Goal: Task Accomplishment & Management: Manage account settings

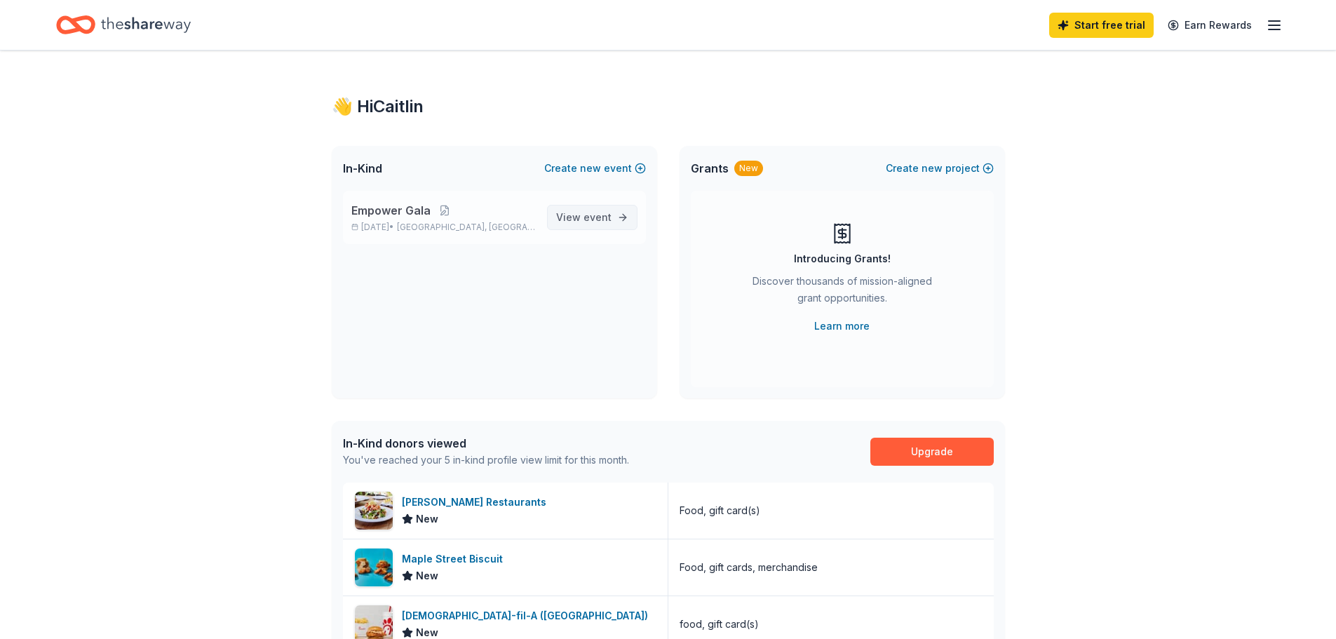
click at [583, 216] on span "View event" at bounding box center [583, 217] width 55 height 17
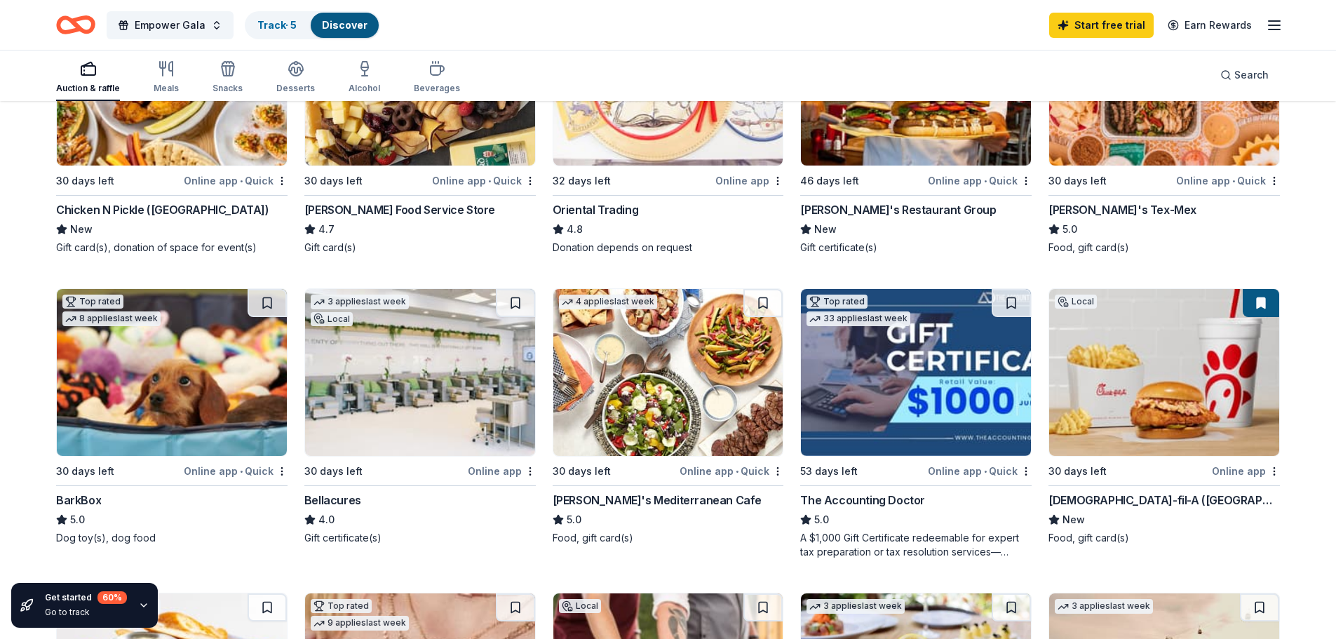
scroll to position [281, 0]
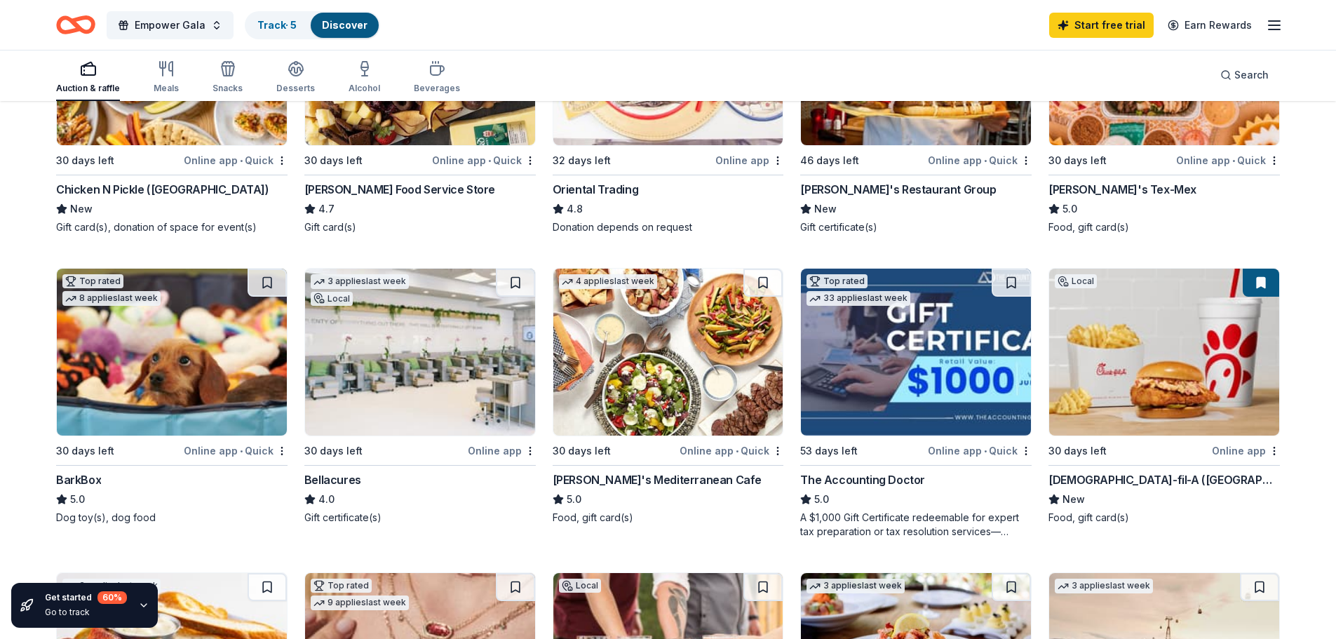
click at [204, 339] on img at bounding box center [172, 352] width 230 height 167
click at [1272, 24] on icon "button" at bounding box center [1274, 25] width 17 height 17
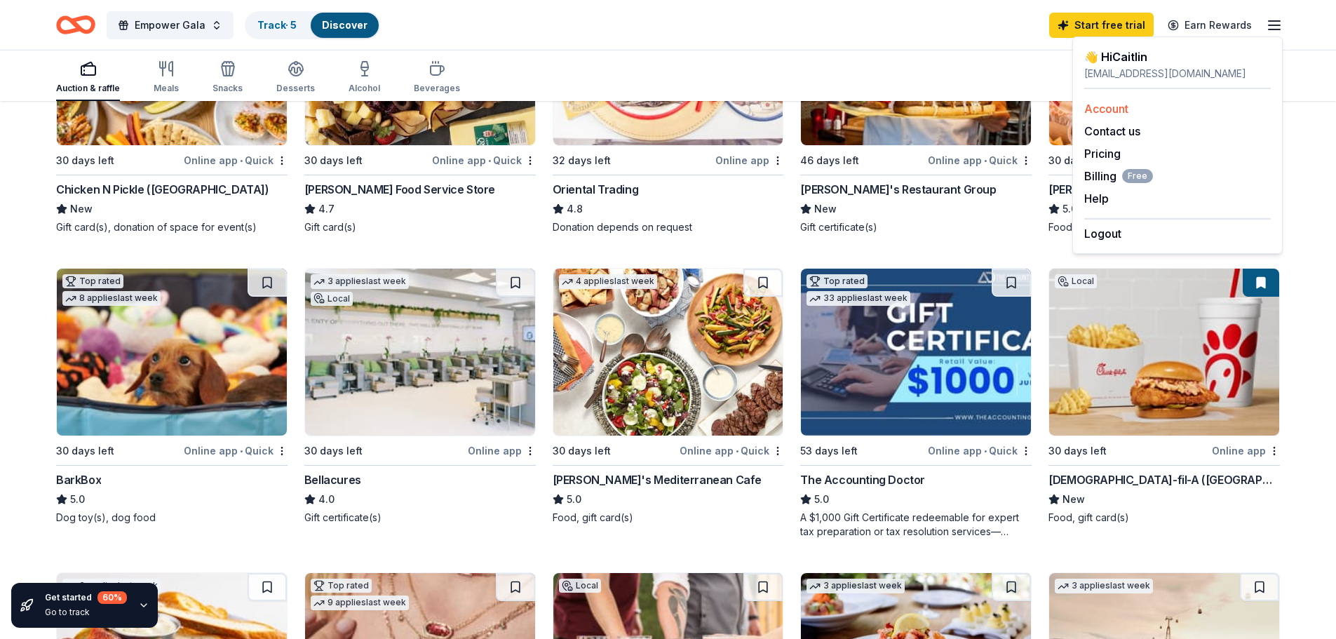
click at [1108, 110] on link "Account" at bounding box center [1106, 109] width 44 height 14
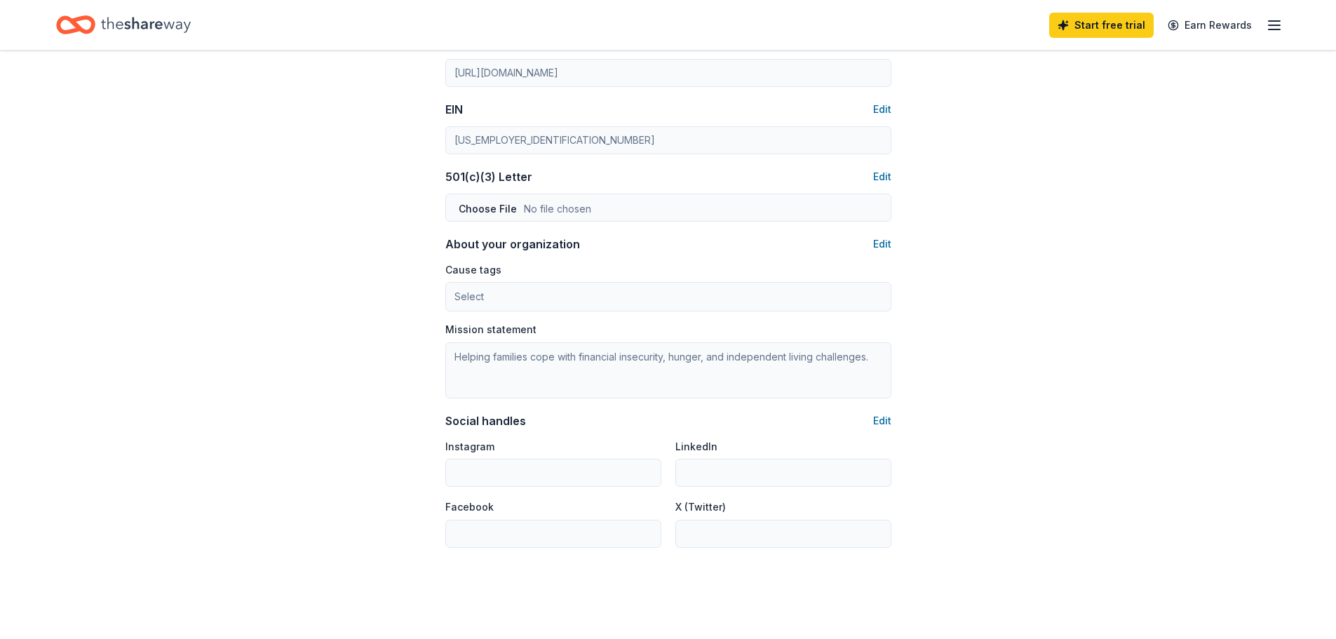
scroll to position [694, 0]
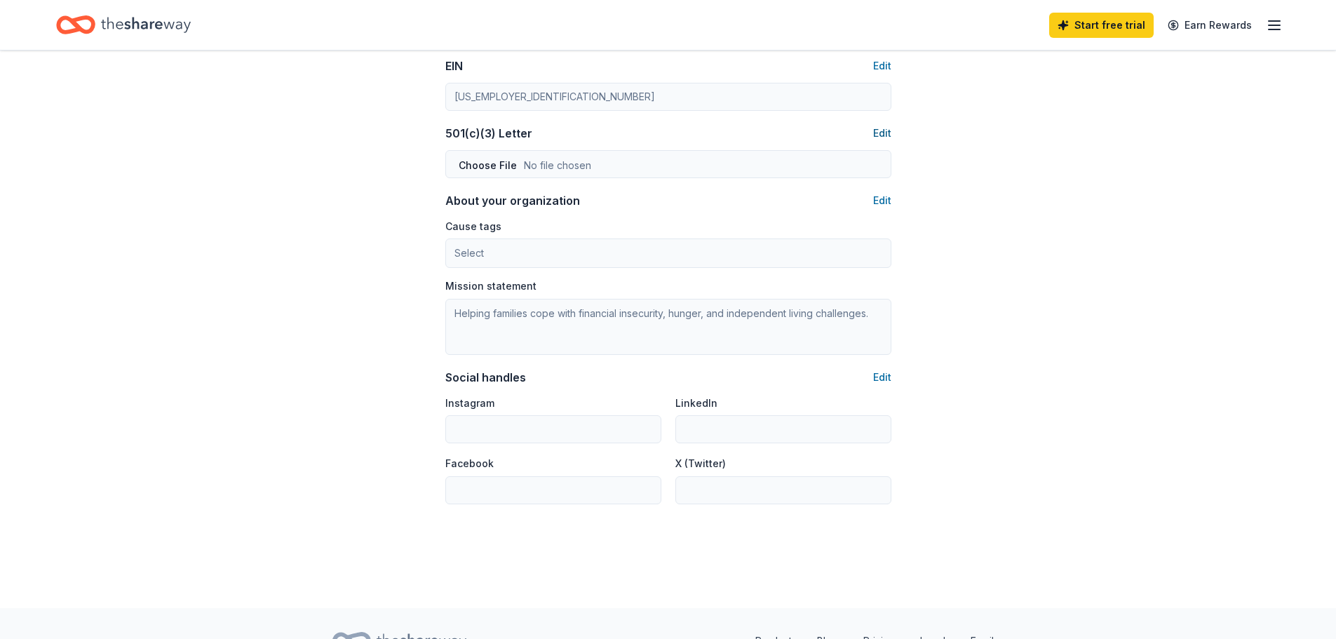
click at [885, 133] on button "Edit" at bounding box center [882, 133] width 18 height 17
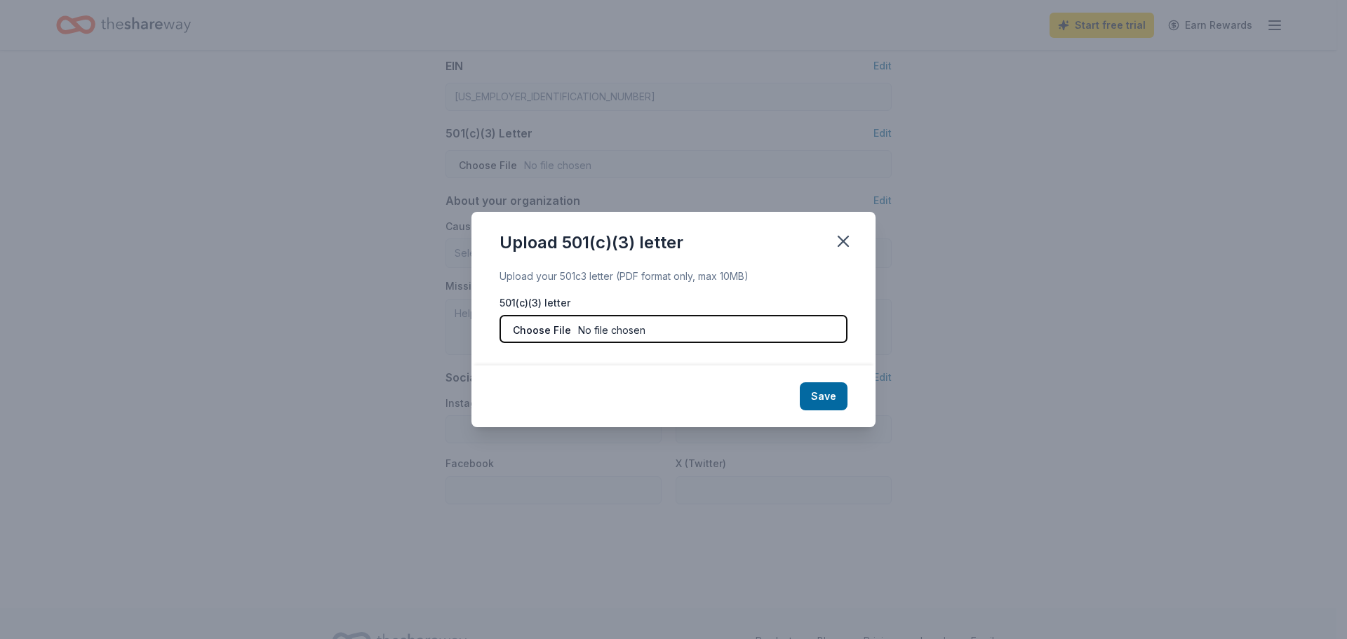
click at [541, 330] on input "file" at bounding box center [673, 329] width 348 height 28
type input "C:\fakepath\metrocrest-services-irs-determination-ltr-501-c-3 (1).pdf"
click at [832, 398] on button "Save" at bounding box center [824, 396] width 48 height 28
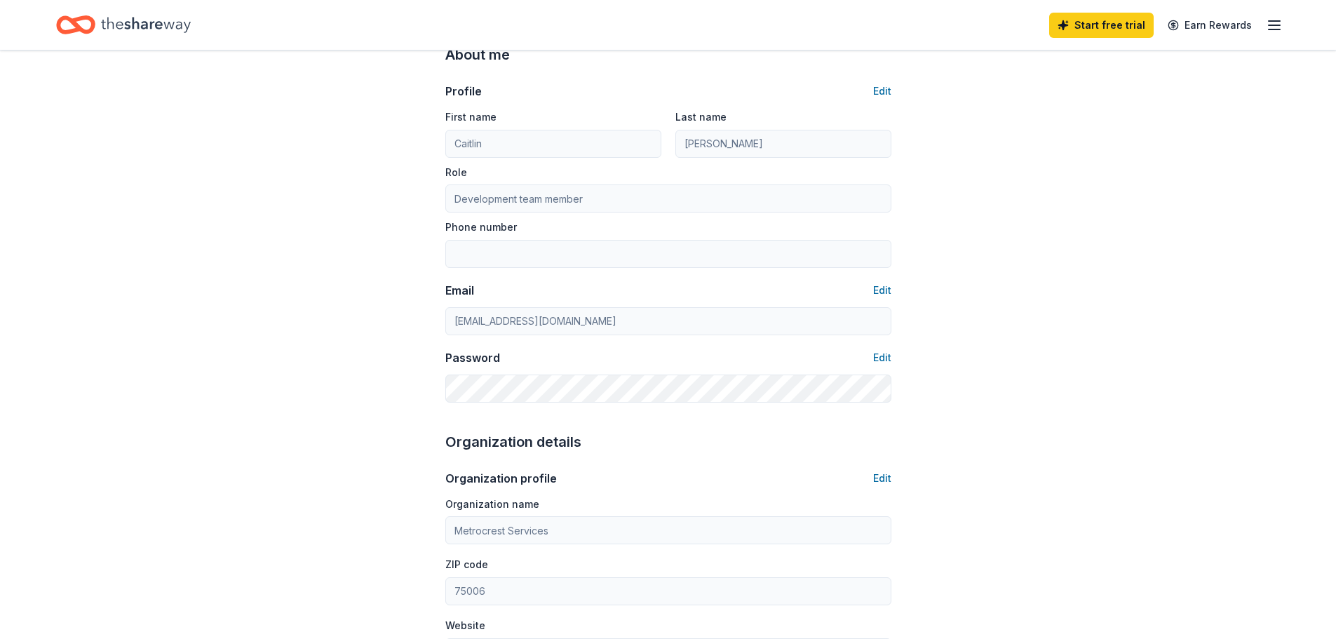
scroll to position [0, 0]
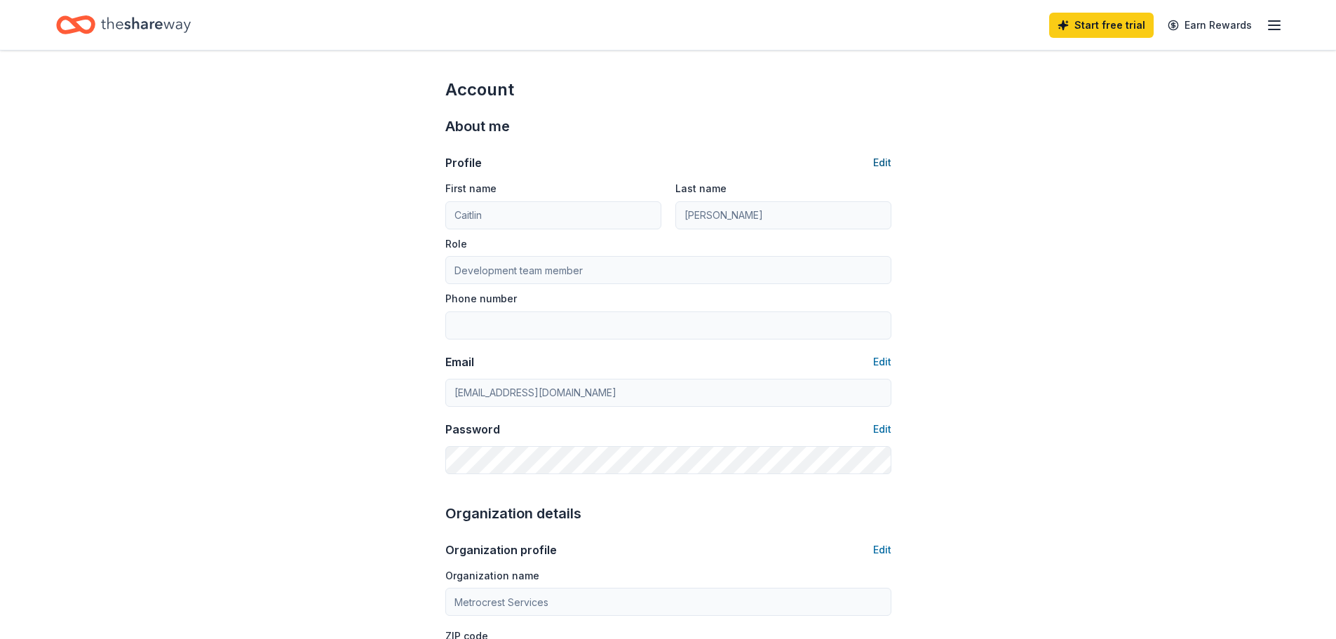
click at [883, 161] on button "Edit" at bounding box center [882, 162] width 18 height 17
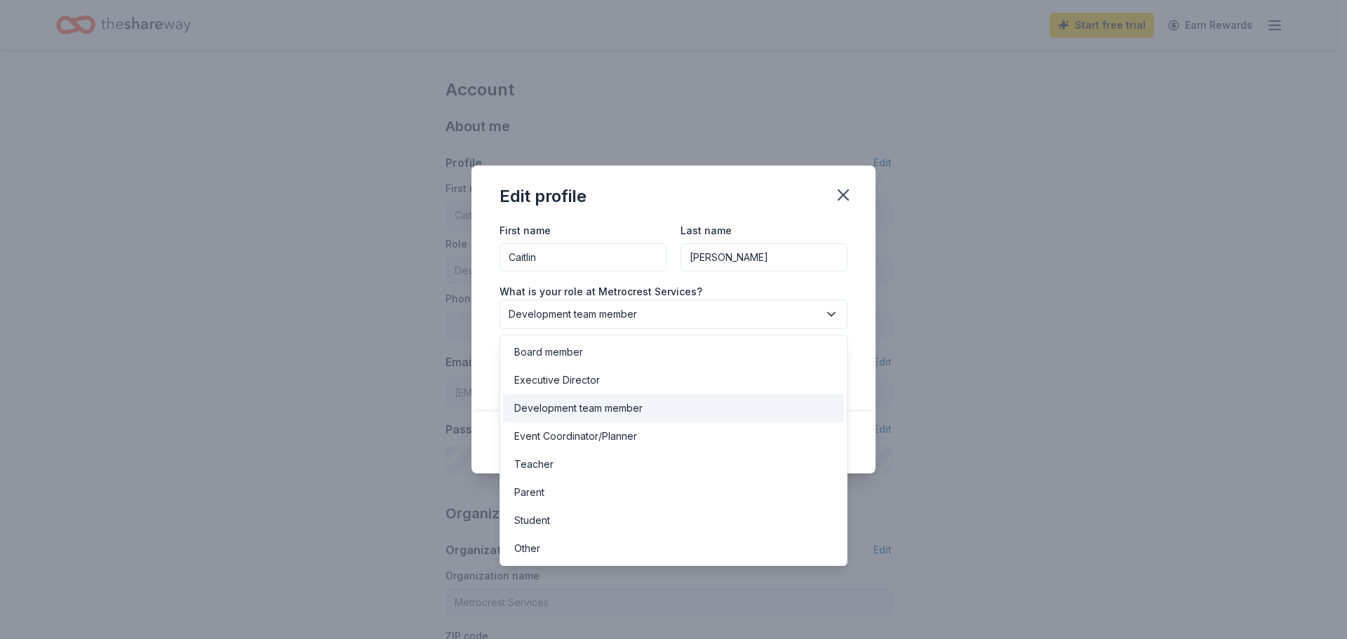
click at [676, 313] on span "Development team member" at bounding box center [664, 314] width 310 height 17
click at [535, 547] on div "Other" at bounding box center [527, 548] width 26 height 17
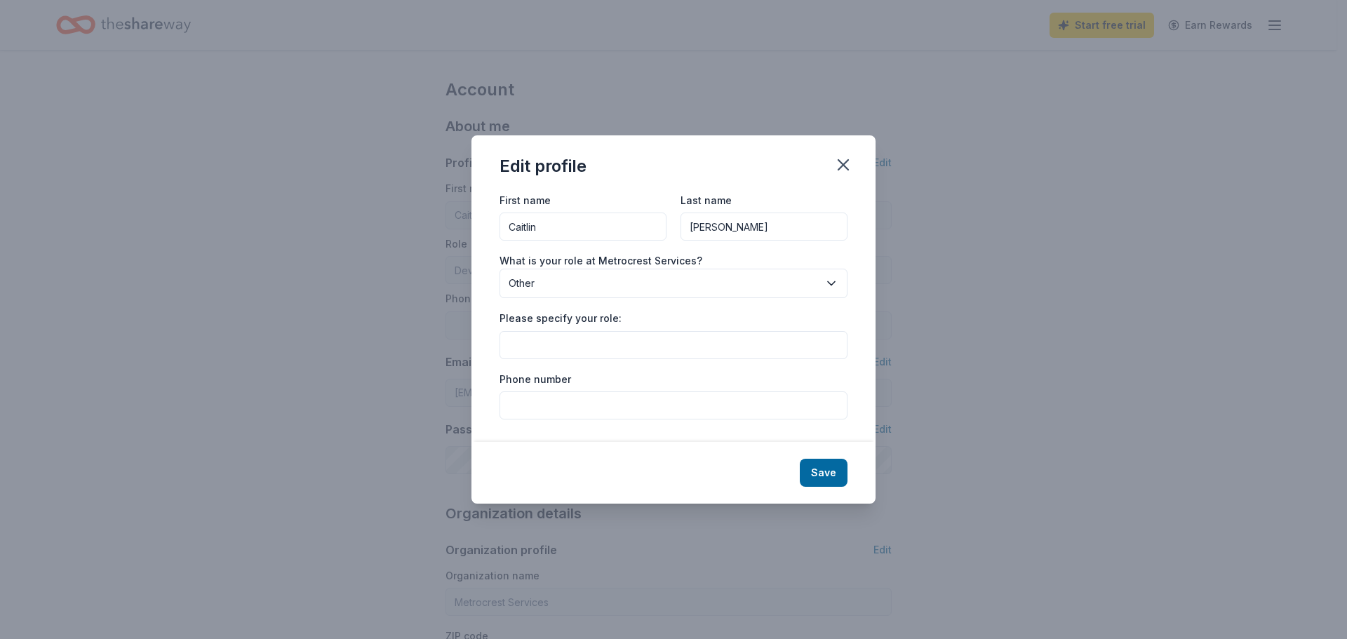
click at [524, 337] on input "Please specify your role:" at bounding box center [673, 345] width 348 height 28
type input "Marketing Director"
paste input "972-446-2100"
type input "972-446-2100"
click at [818, 471] on button "Save" at bounding box center [824, 473] width 48 height 28
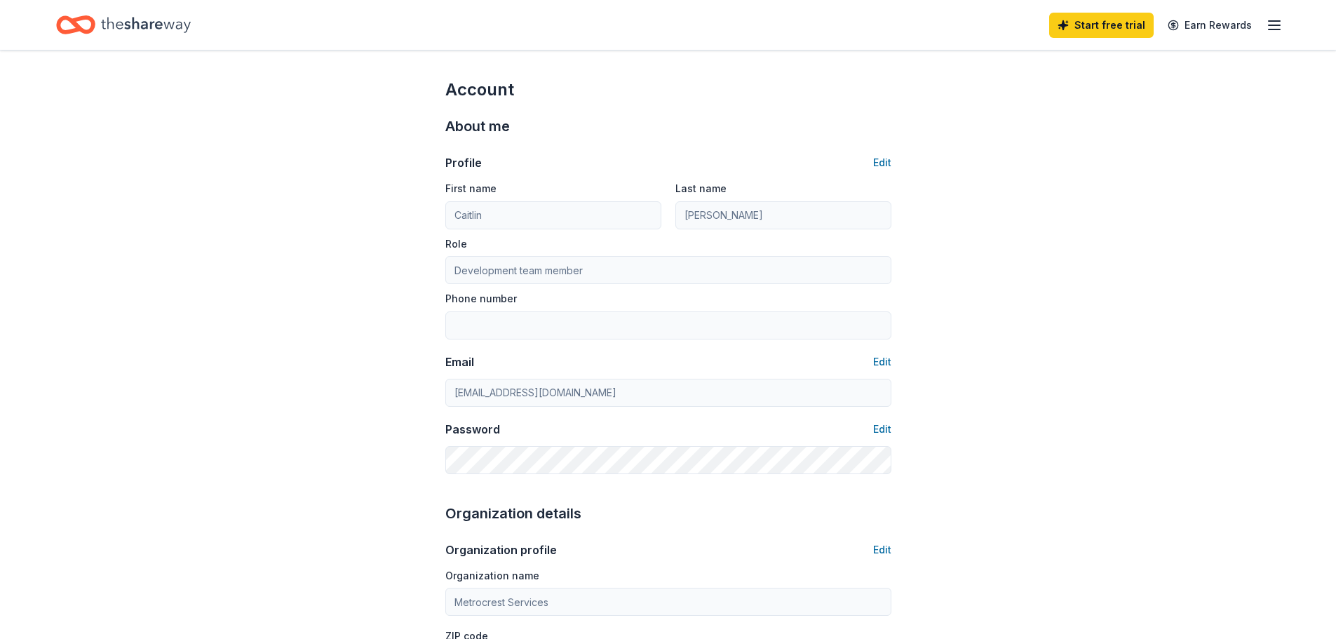
type input "Marketing Director"
type input "972-446-2100"
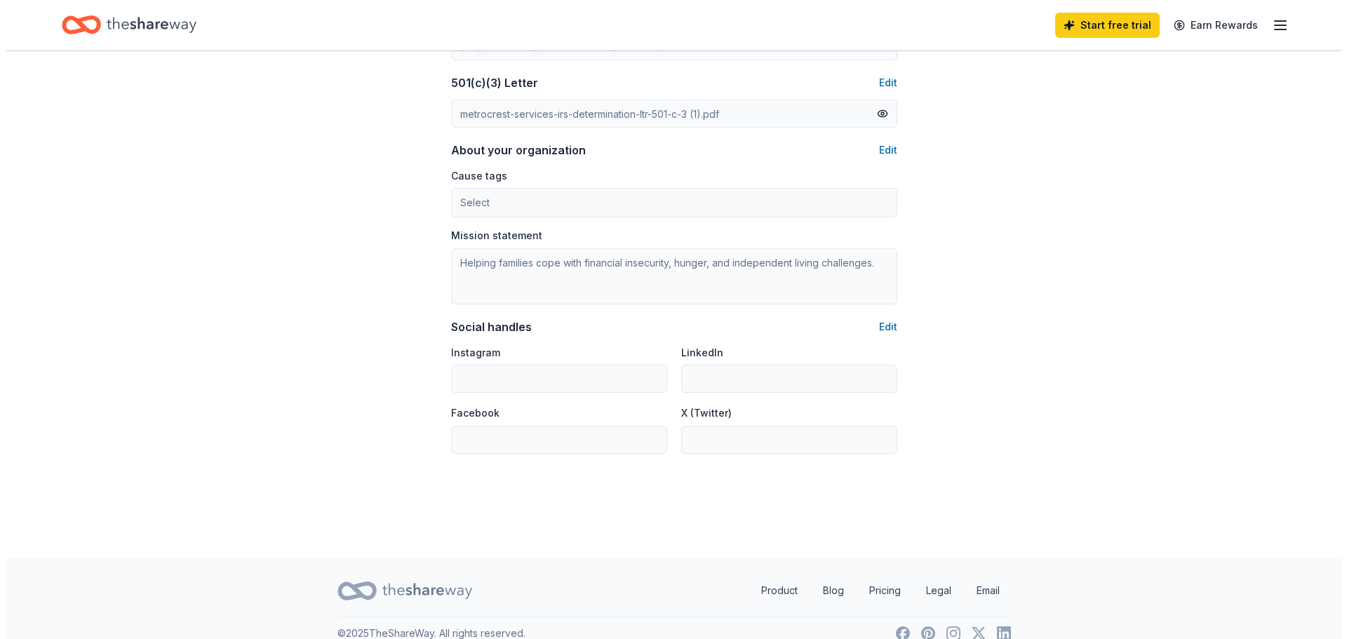
scroll to position [765, 0]
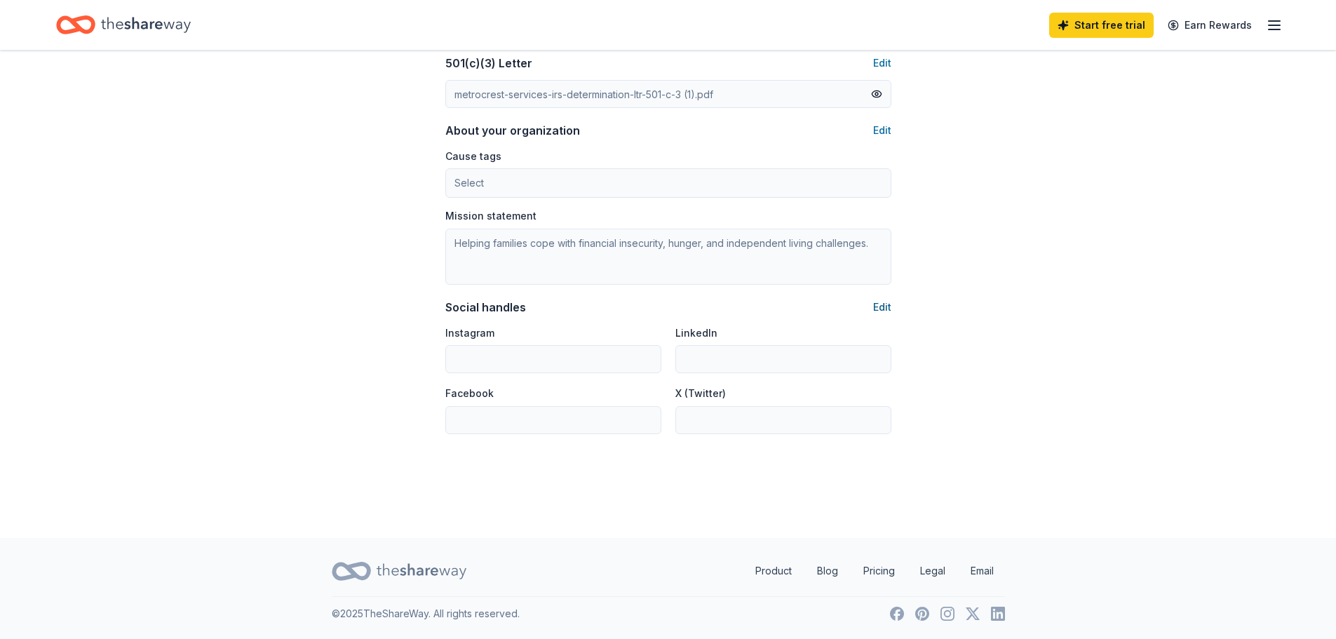
click at [883, 305] on button "Edit" at bounding box center [882, 307] width 18 height 17
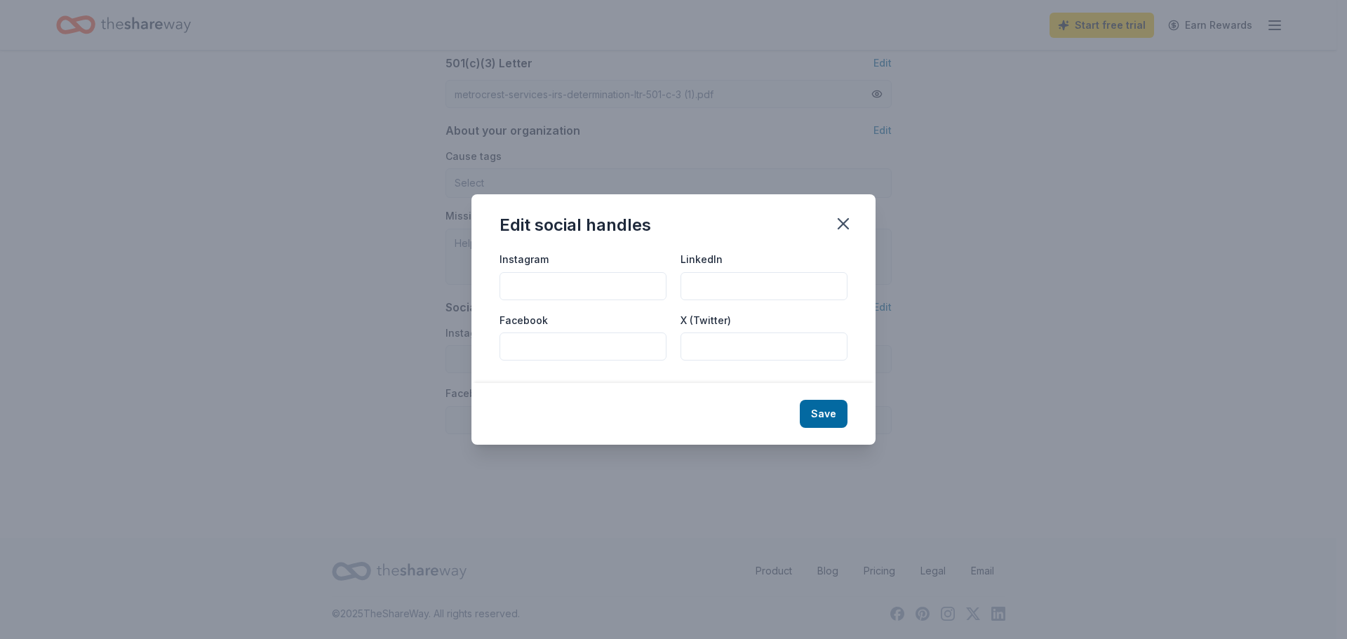
click at [528, 285] on input "Instagram" at bounding box center [582, 286] width 167 height 28
paste input "@metrocresthelps"
type input "@metrocresthelps"
click at [528, 342] on input "Facebook" at bounding box center [582, 346] width 167 height 28
paste input "https://www.facebook.com/MetrocrestSocialServices"
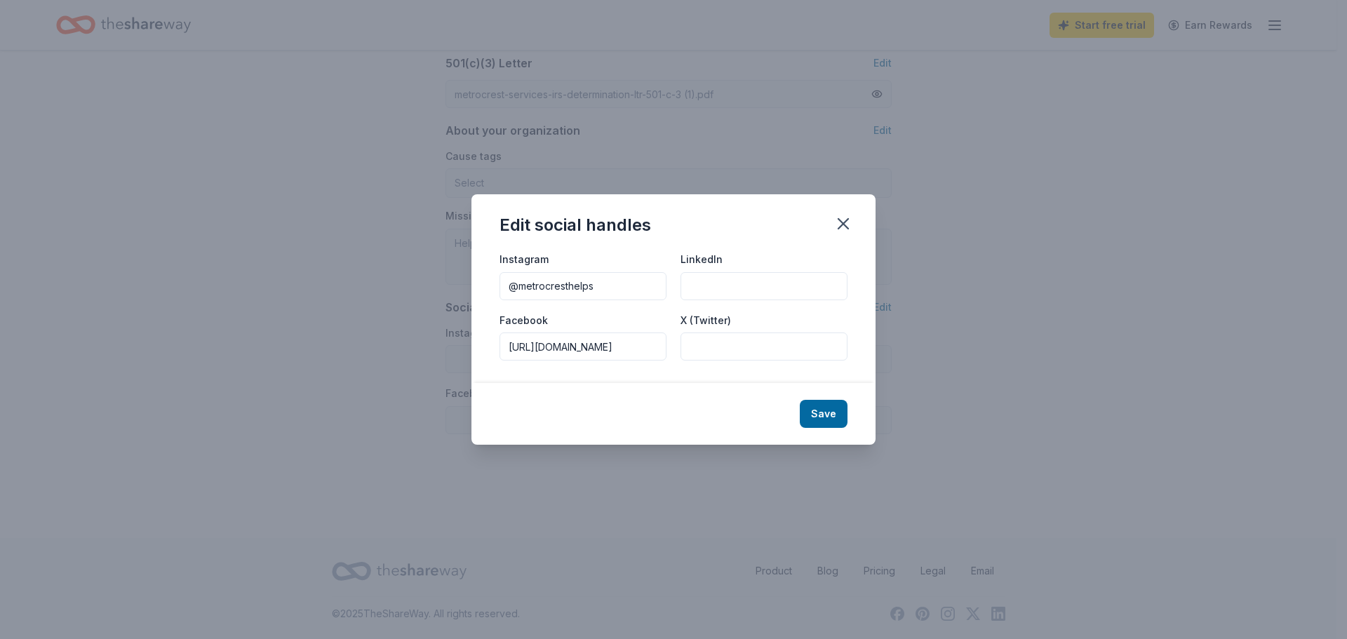
scroll to position [0, 102]
type input "https://www.facebook.com/MetrocrestSocialServices"
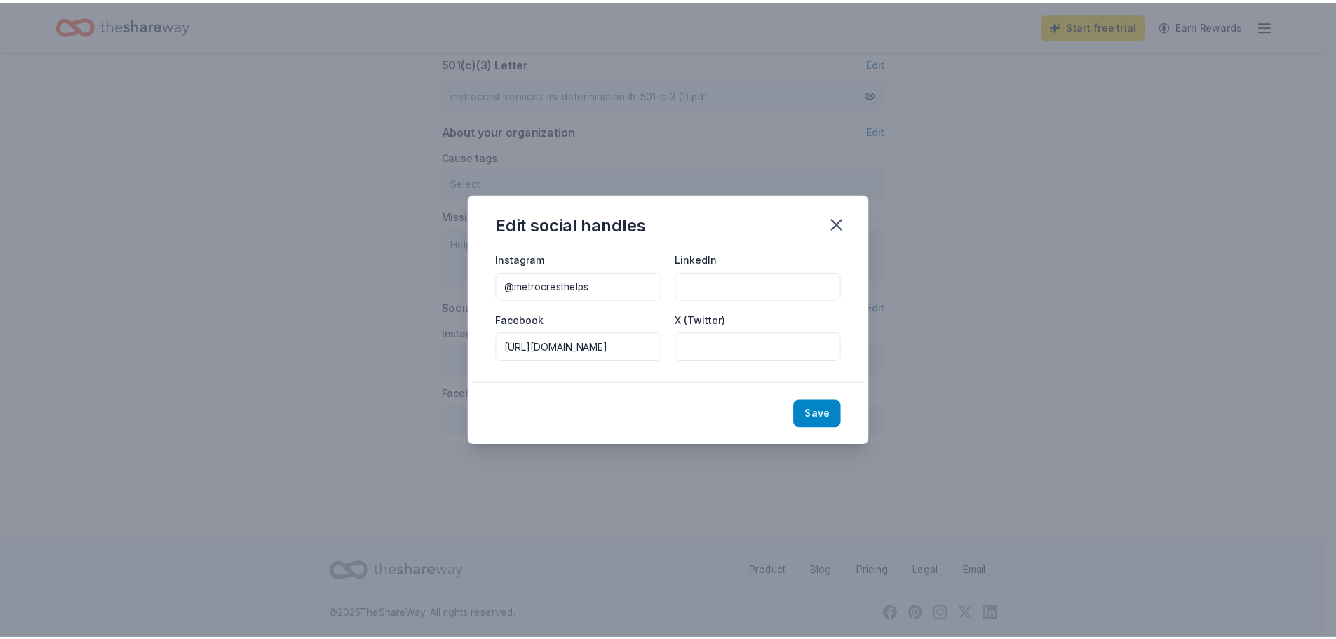
scroll to position [0, 0]
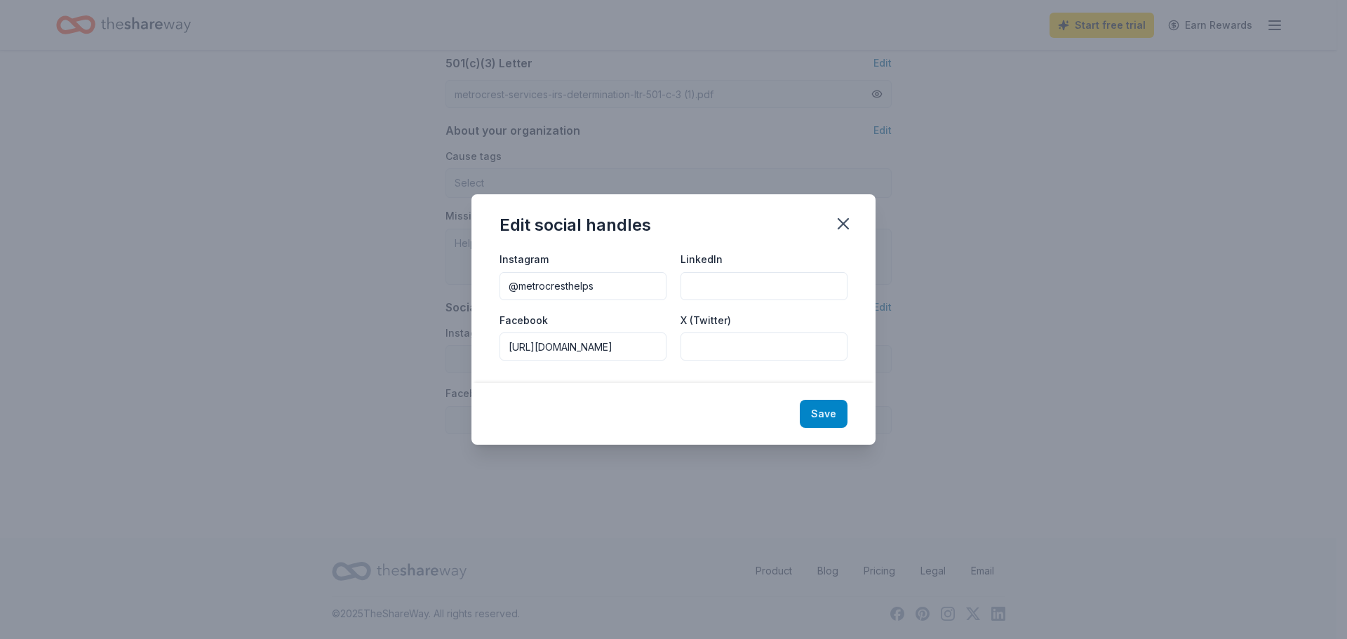
click at [825, 415] on button "Save" at bounding box center [824, 414] width 48 height 28
click at [711, 349] on input "X (Twitter)" at bounding box center [763, 346] width 167 height 28
click at [844, 219] on icon "button" at bounding box center [843, 224] width 20 height 20
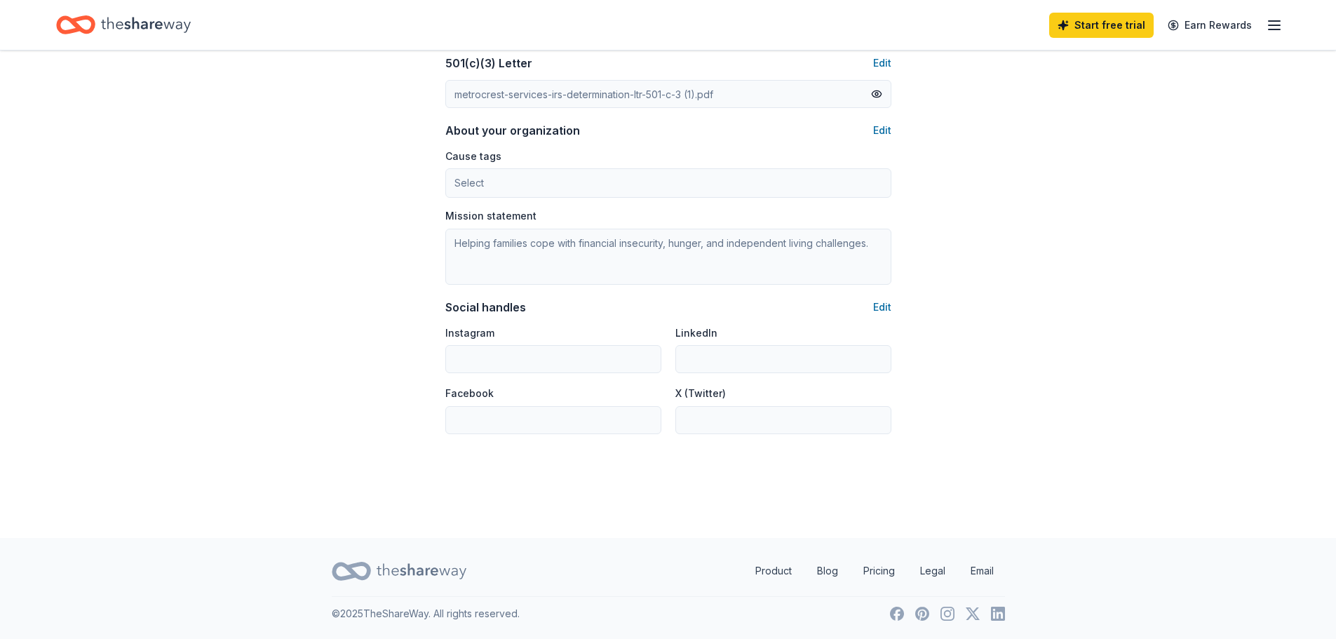
type input "@metrocresthelps"
type input "https://www.facebook.com/MetrocrestSocialServices"
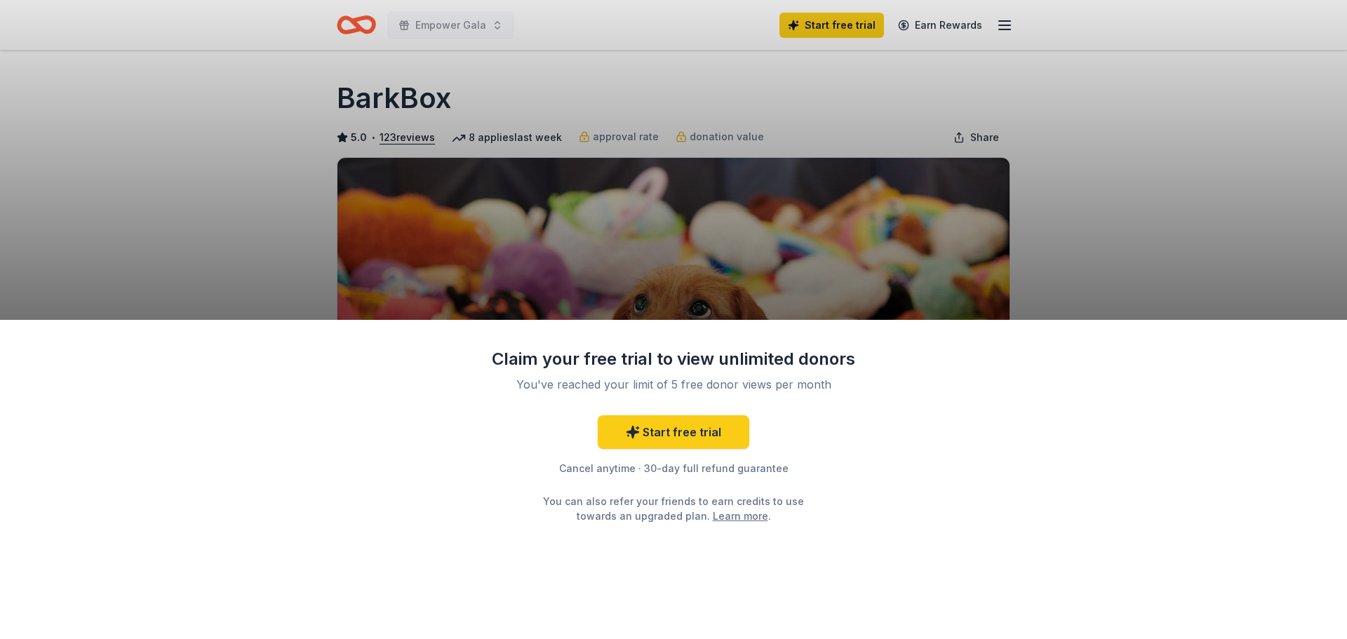
click at [1006, 23] on div "Claim your free trial to view unlimited donors You've reached your limit of 5 f…" at bounding box center [673, 319] width 1347 height 639
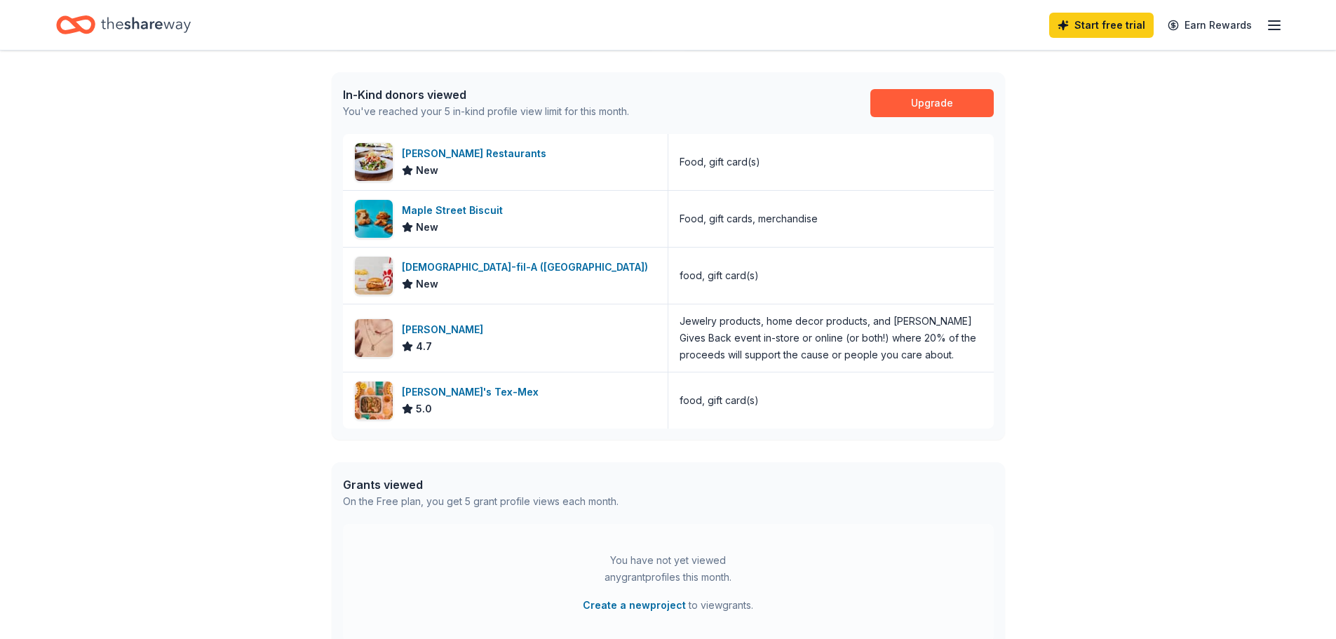
scroll to position [351, 0]
click at [650, 605] on button "Create a new project" at bounding box center [634, 603] width 103 height 17
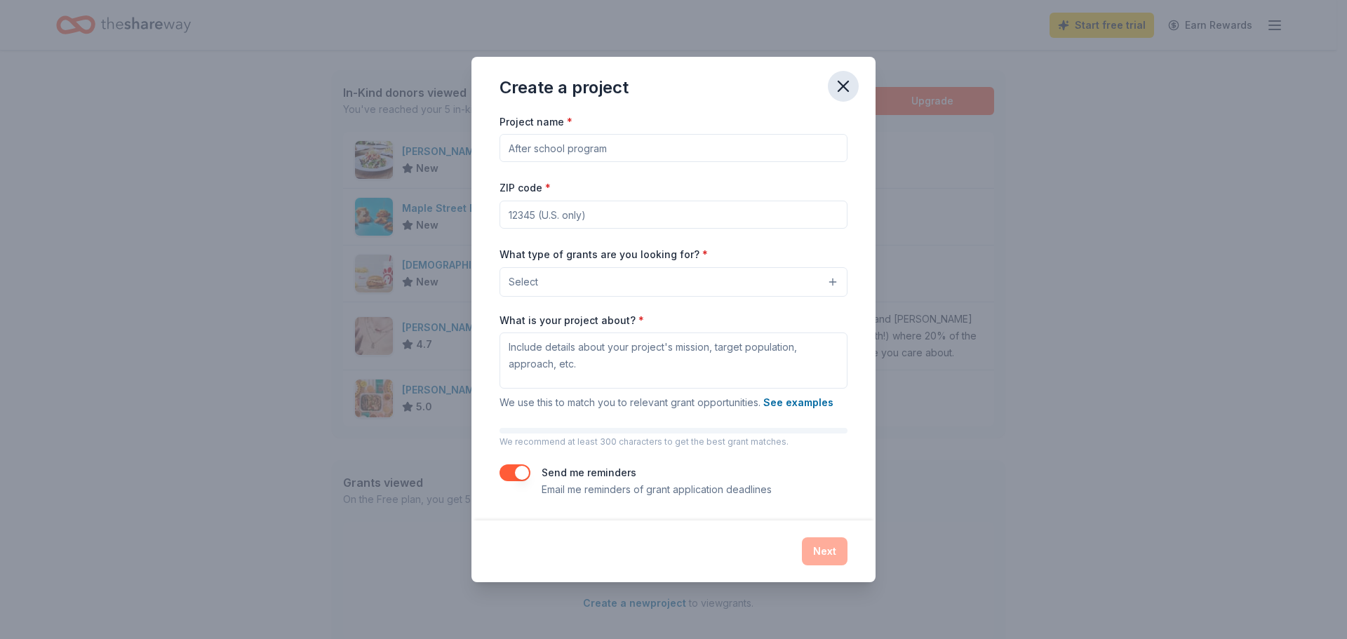
click at [840, 86] on icon "button" at bounding box center [843, 86] width 20 height 20
